Goal: Transaction & Acquisition: Purchase product/service

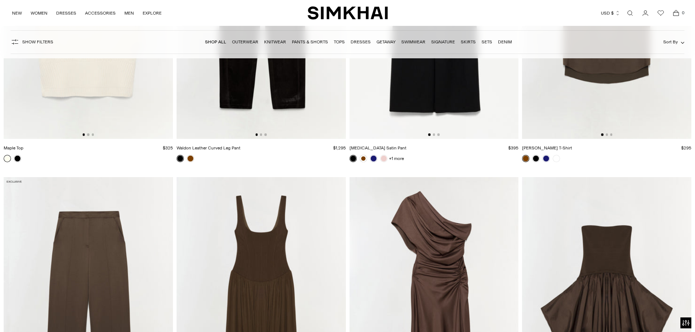
scroll to position [11068, 0]
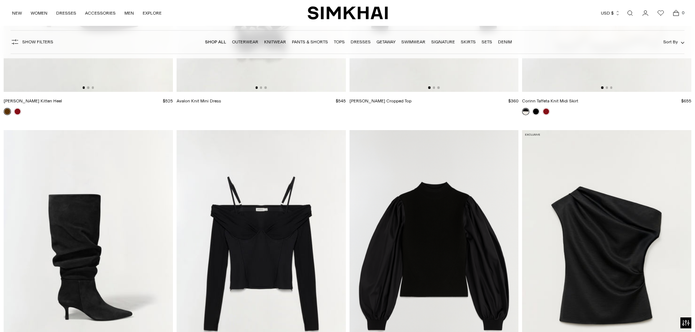
click at [360, 43] on link "Dresses" at bounding box center [361, 41] width 20 height 5
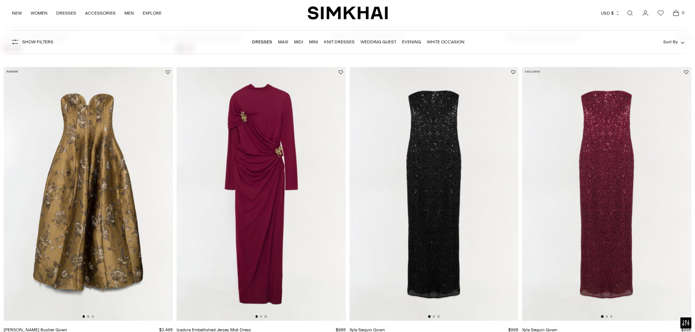
scroll to position [610, 0]
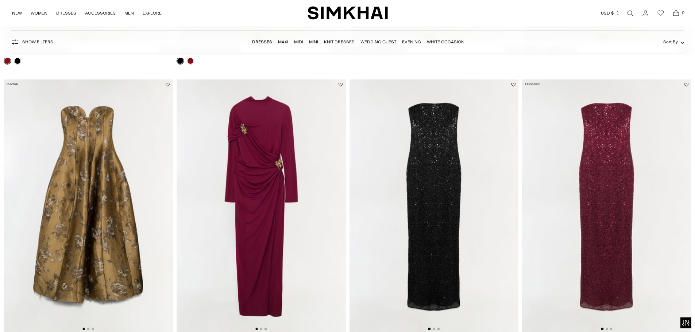
click at [270, 219] on img at bounding box center [261, 207] width 169 height 254
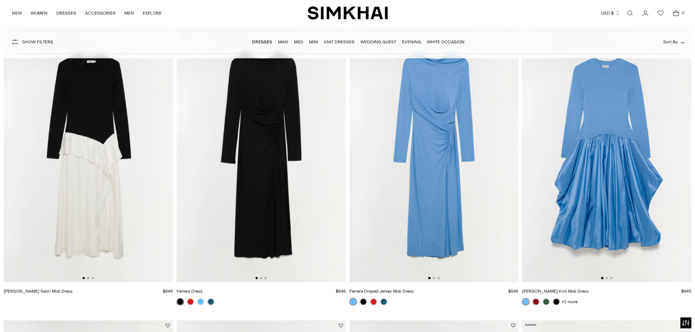
scroll to position [1261, 0]
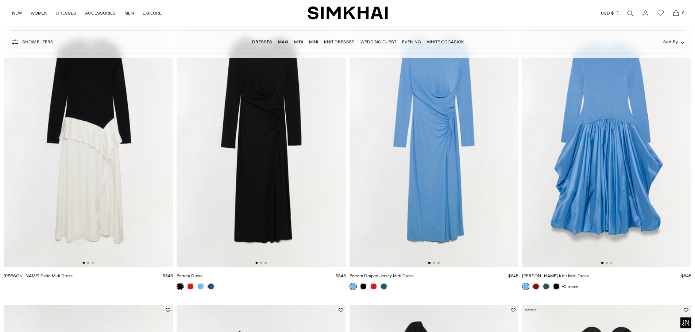
click at [439, 144] on img at bounding box center [434, 140] width 169 height 254
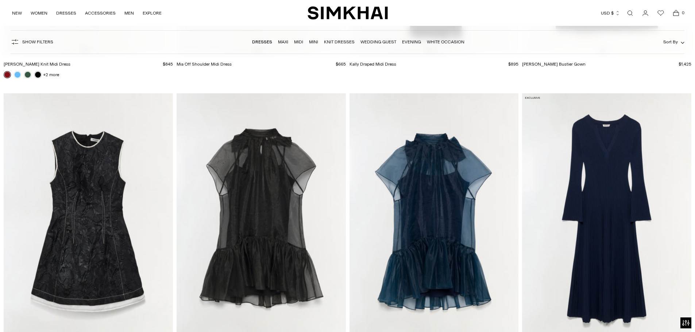
scroll to position [1750, 0]
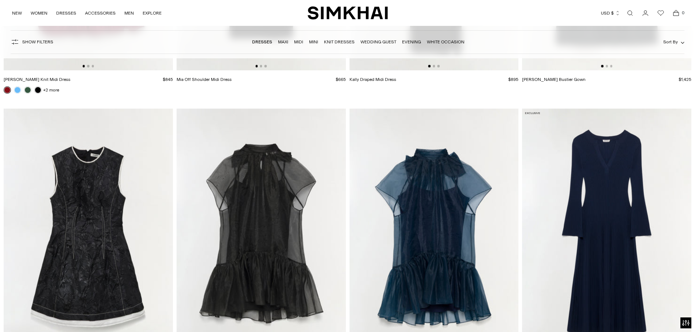
click at [603, 188] on img at bounding box center [606, 236] width 169 height 254
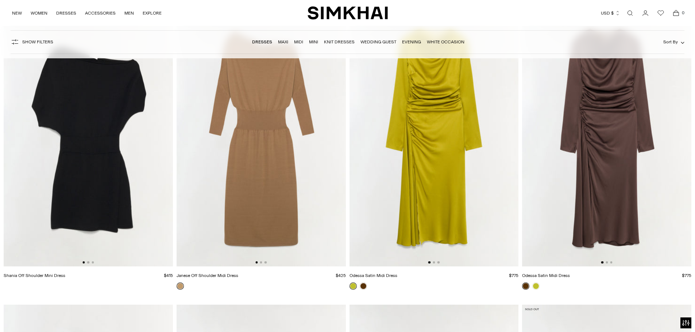
scroll to position [2361, 0]
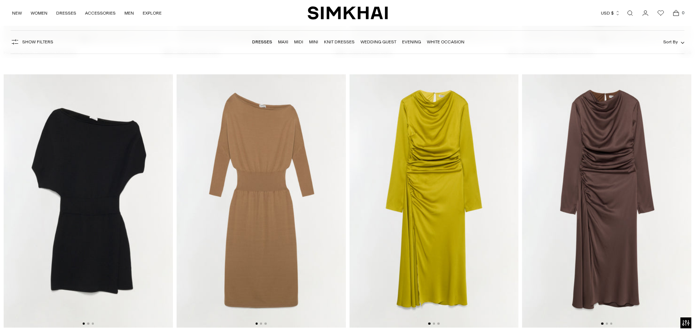
click at [619, 158] on img at bounding box center [606, 201] width 169 height 254
click at [443, 205] on img at bounding box center [434, 201] width 169 height 254
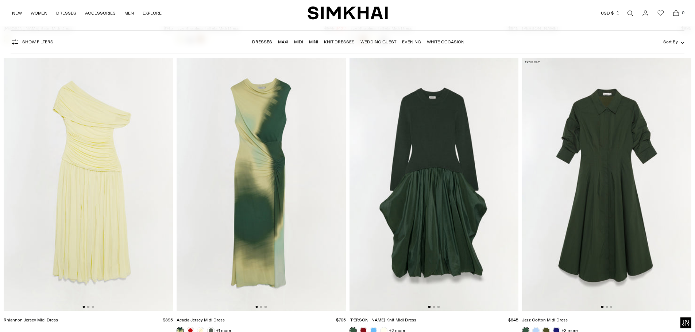
scroll to position [4730, 0]
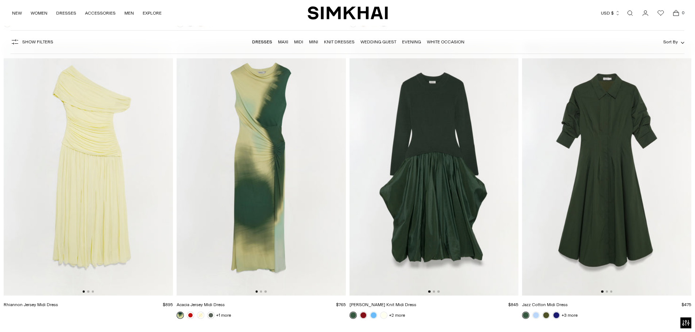
click at [263, 166] on img at bounding box center [261, 169] width 169 height 254
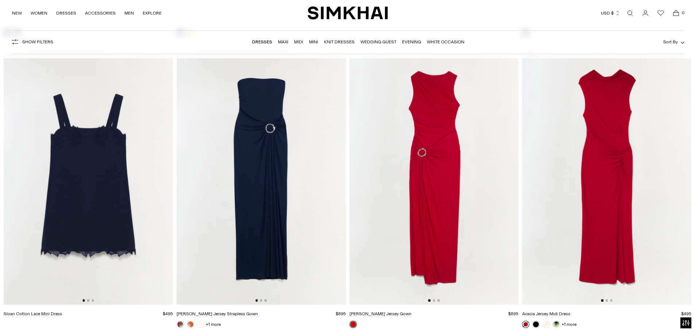
scroll to position [6273, 0]
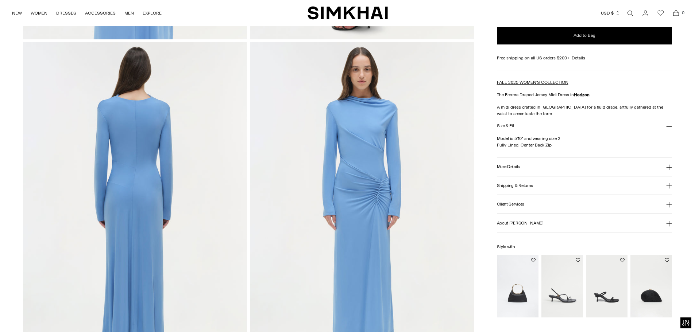
scroll to position [694, 0]
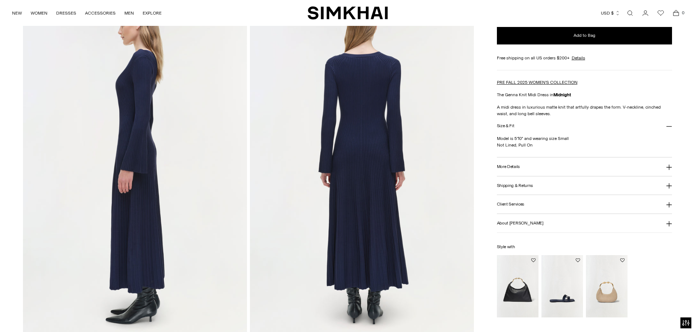
scroll to position [401, 0]
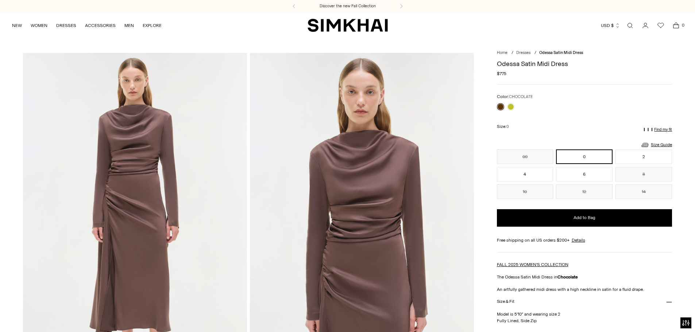
scroll to position [291, 0]
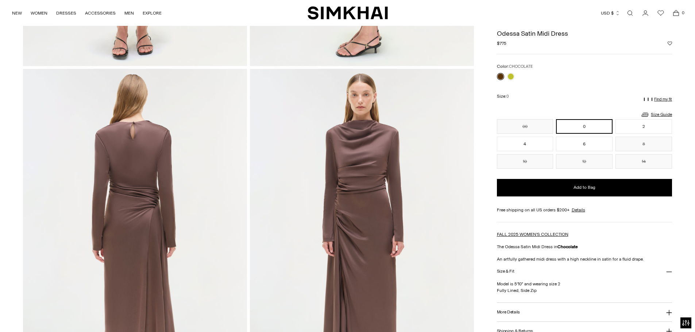
scroll to position [652, 0]
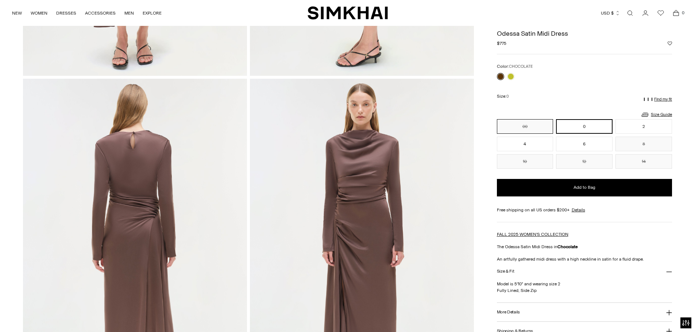
click at [508, 119] on button "00" at bounding box center [525, 126] width 57 height 15
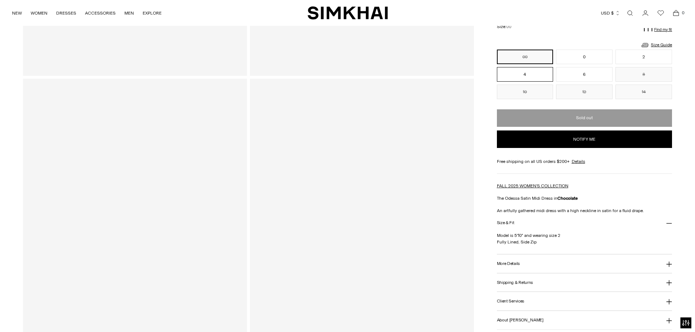
click at [513, 76] on button "4" at bounding box center [525, 74] width 57 height 15
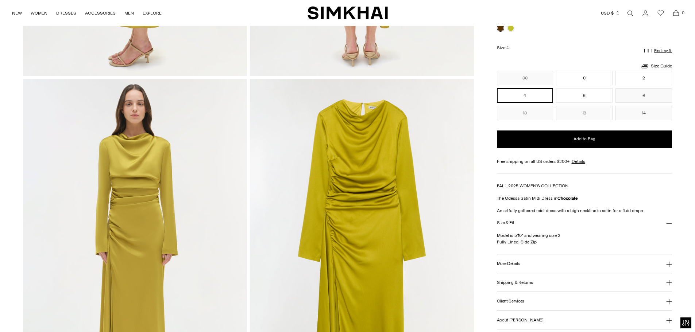
click at [513, 76] on button "00" at bounding box center [525, 78] width 57 height 15
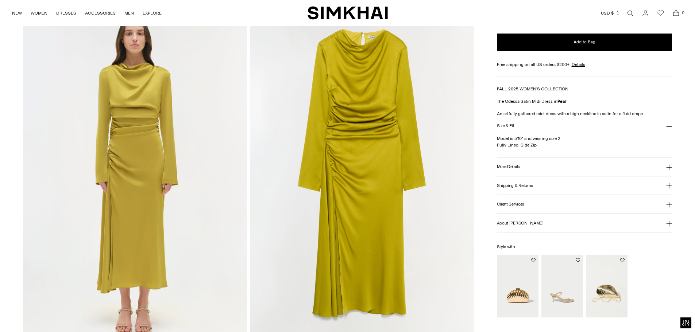
scroll to position [752, 0]
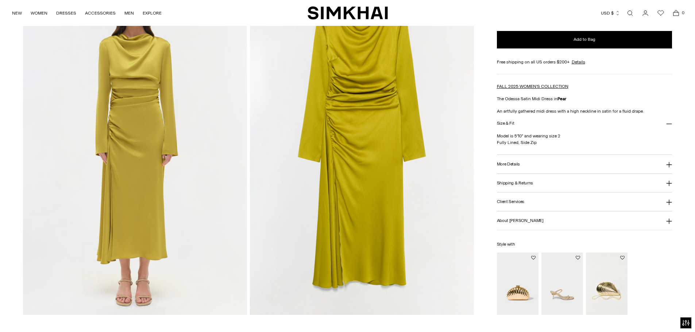
click at [695, 146] on html "Press Alt+1 for screen-reader mode, Alt+0 to cancel Accessibility Screen-Reader…" at bounding box center [347, 162] width 695 height 1828
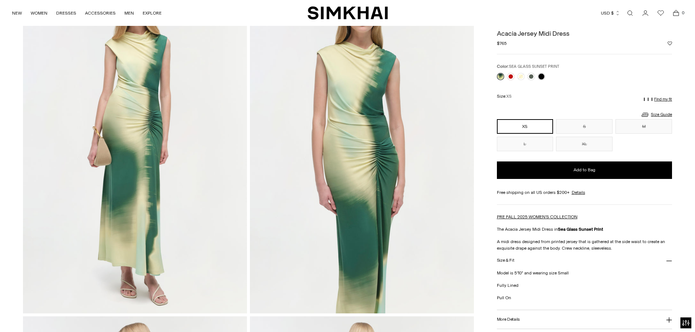
scroll to position [48, 0]
